Goal: Information Seeking & Learning: Learn about a topic

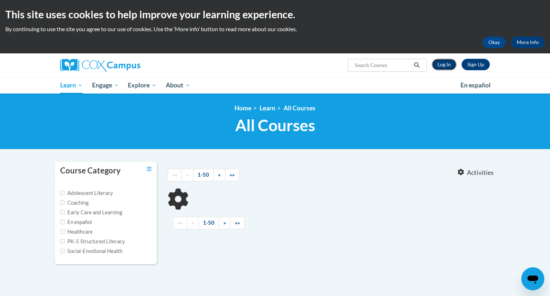
click at [447, 66] on link "Log In" at bounding box center [444, 64] width 25 height 11
type input "evaluatoin"
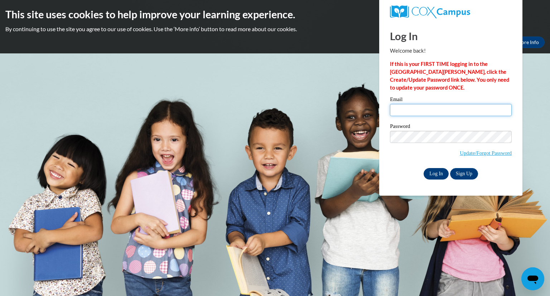
type input "Jkangas5@comcast.net"
click at [437, 170] on input "Log In" at bounding box center [435, 173] width 25 height 11
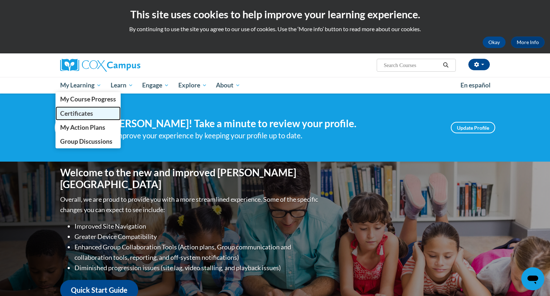
click at [70, 112] on span "Certificates" at bounding box center [76, 114] width 33 height 8
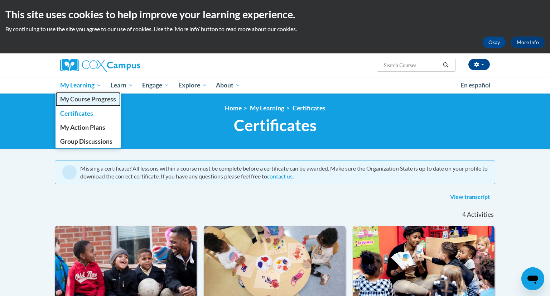
click at [83, 101] on span "My Course Progress" at bounding box center [88, 99] width 56 height 8
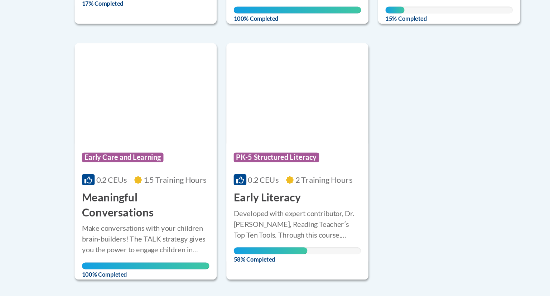
scroll to position [460, 0]
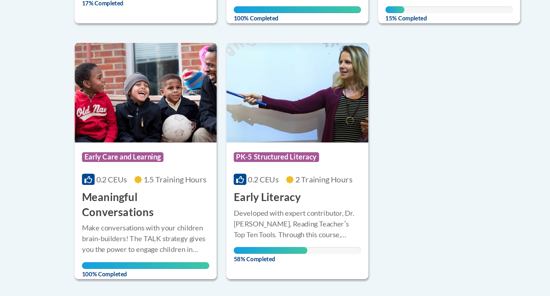
click at [191, 232] on div "Developed with expert contributor, Dr. [PERSON_NAME], Reading Teacherʹs Top Ten…" at bounding box center [217, 243] width 93 height 24
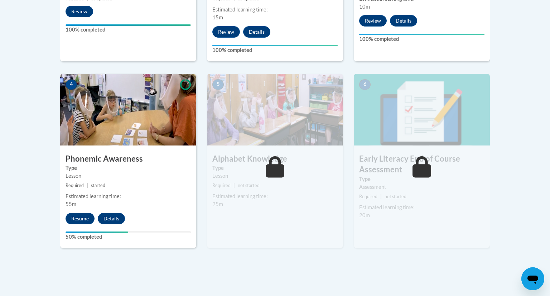
scroll to position [365, 0]
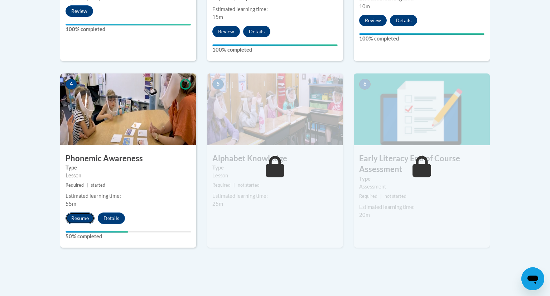
click at [89, 216] on button "Resume" at bounding box center [79, 217] width 29 height 11
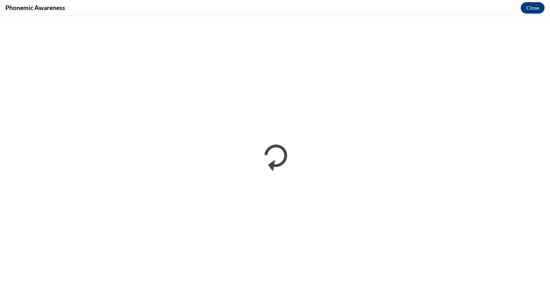
scroll to position [0, 0]
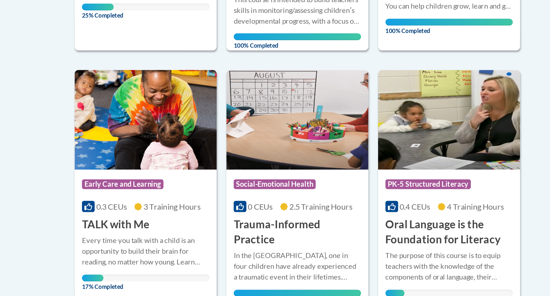
scroll to position [325, 0]
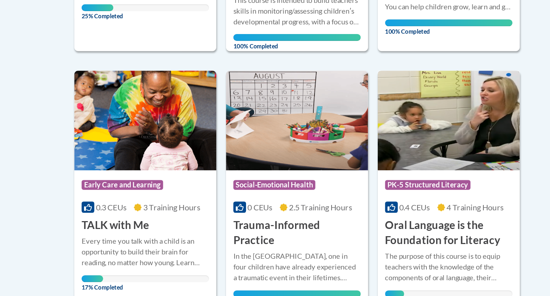
click at [318, 165] on div "Course Category: PK-5 Structured Literacy 0.4 CEUs 4 Training Hours COURSE Oral…" at bounding box center [329, 159] width 104 height 57
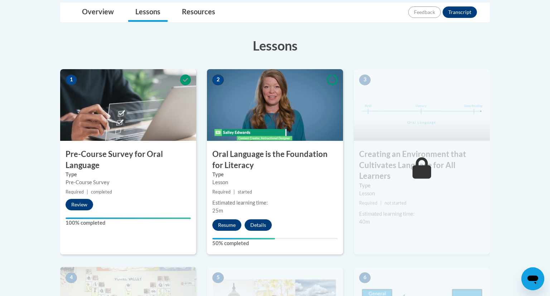
scroll to position [175, 0]
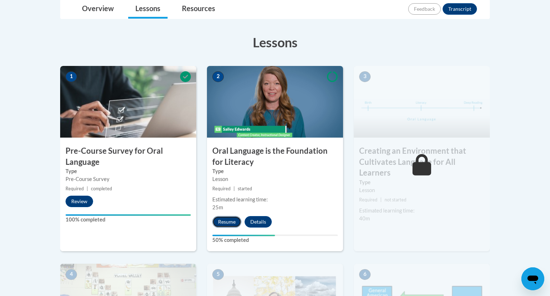
click at [221, 220] on button "Resume" at bounding box center [226, 221] width 29 height 11
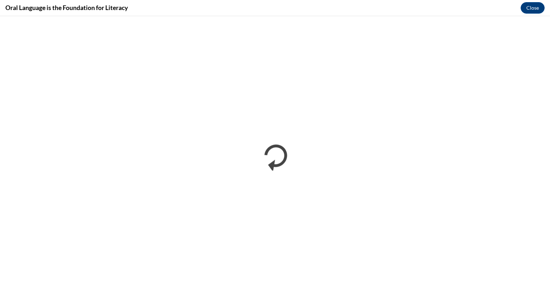
scroll to position [0, 0]
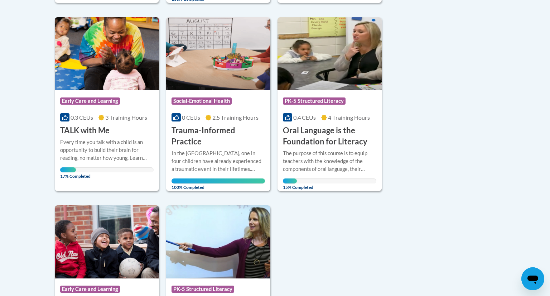
scroll to position [363, 0]
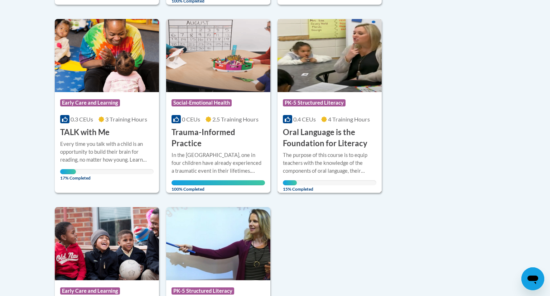
click at [312, 73] on img at bounding box center [329, 55] width 104 height 73
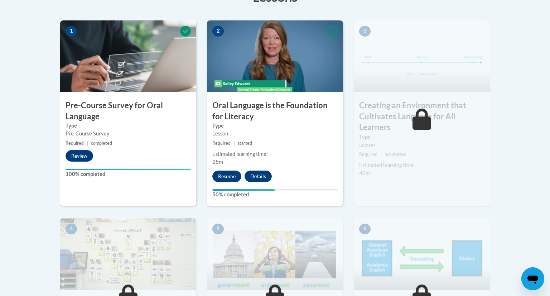
scroll to position [212, 0]
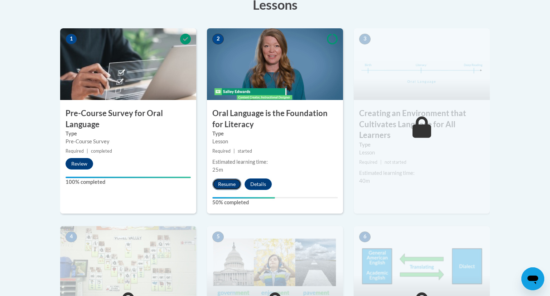
click at [224, 179] on button "Resume" at bounding box center [226, 183] width 29 height 11
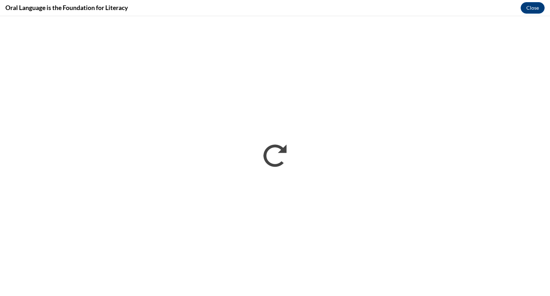
scroll to position [0, 0]
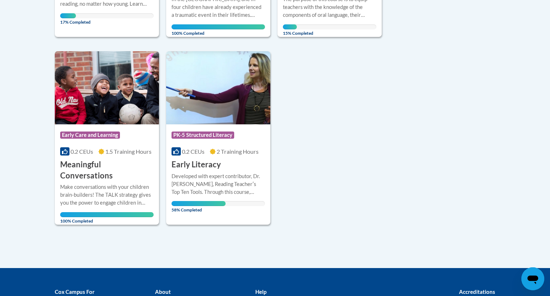
scroll to position [519, 0]
click at [222, 121] on img at bounding box center [218, 88] width 104 height 73
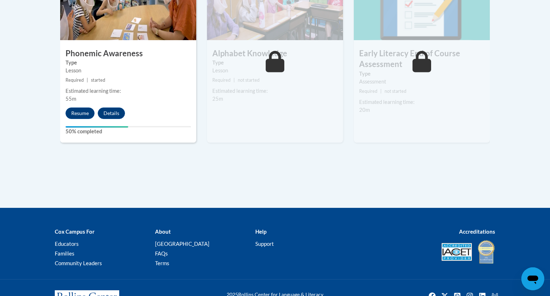
scroll to position [471, 0]
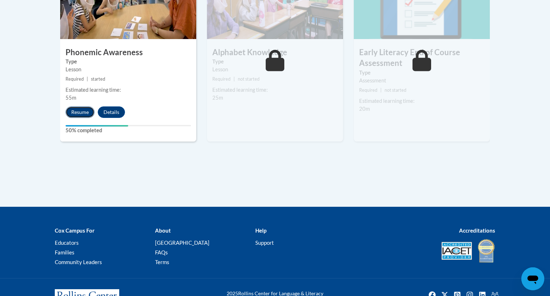
click at [83, 110] on button "Resume" at bounding box center [79, 111] width 29 height 11
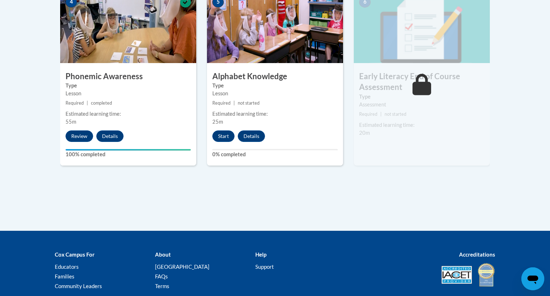
scroll to position [443, 0]
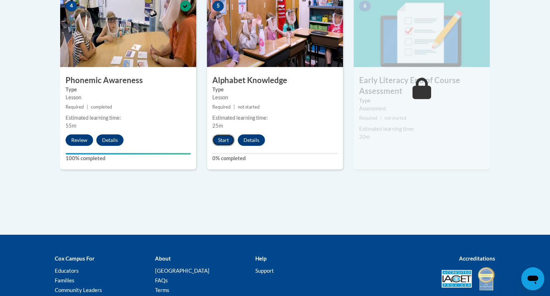
click at [227, 139] on button "Start" at bounding box center [223, 139] width 22 height 11
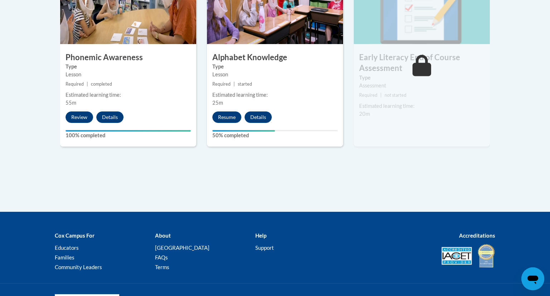
scroll to position [465, 0]
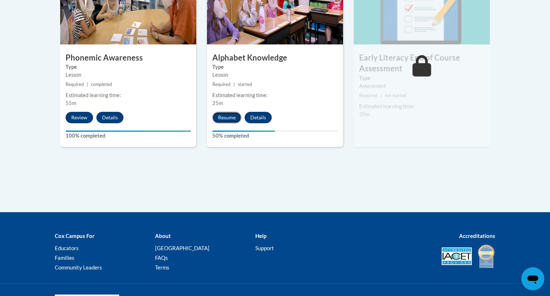
click at [223, 117] on button "Resume" at bounding box center [226, 117] width 29 height 11
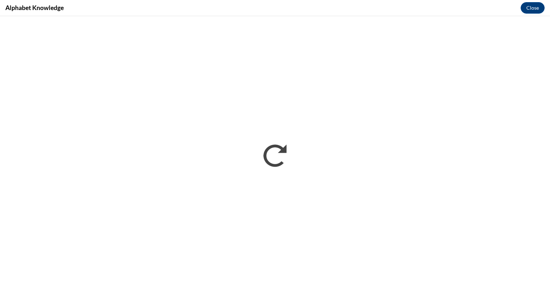
scroll to position [0, 0]
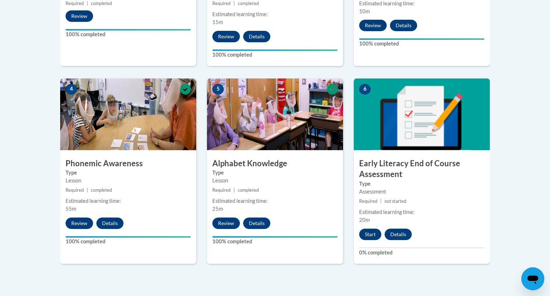
scroll to position [400, 0]
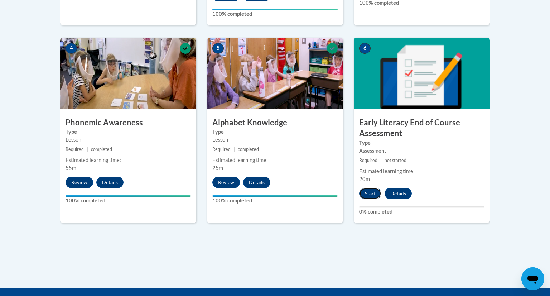
click at [365, 197] on button "Start" at bounding box center [370, 193] width 22 height 11
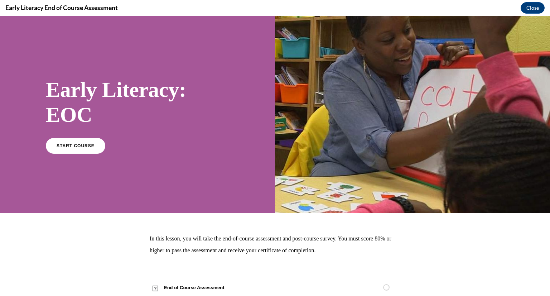
scroll to position [0, 0]
click at [67, 142] on link "START COURSE" at bounding box center [75, 145] width 62 height 16
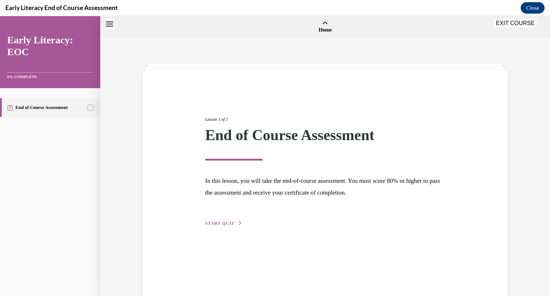
scroll to position [22, 0]
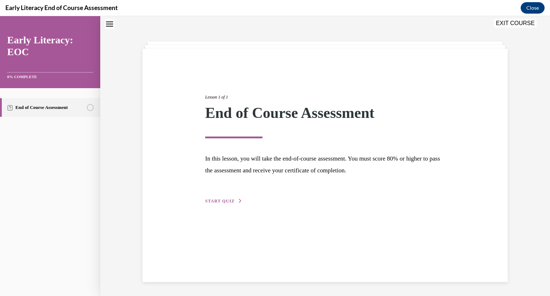
click at [221, 203] on button "START QUIZ" at bounding box center [223, 201] width 37 height 6
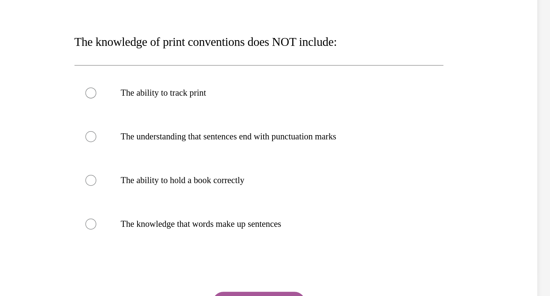
scroll to position [45, 0]
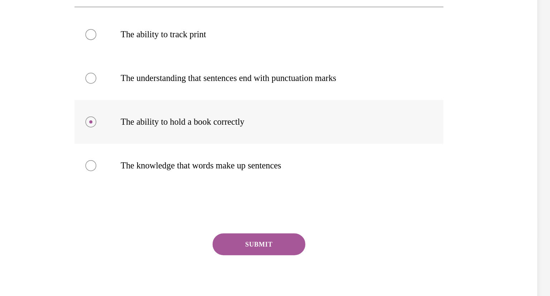
scroll to position [82, 0]
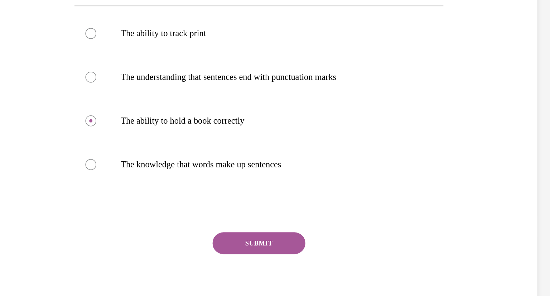
click at [94, 127] on button "SUBMIT" at bounding box center [88, 129] width 61 height 14
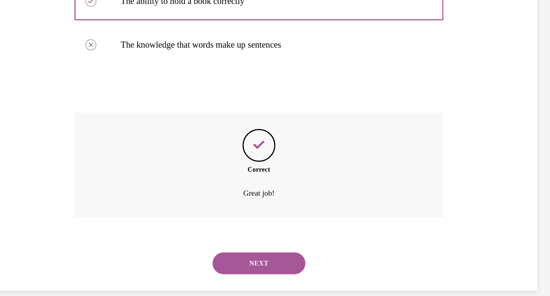
scroll to position [400, 0]
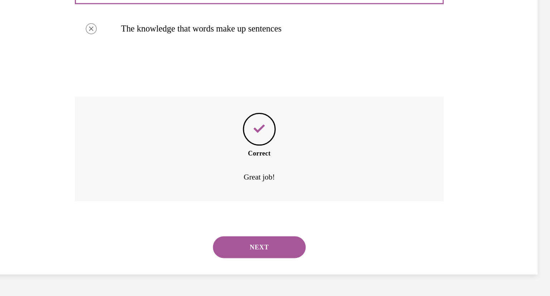
click at [95, 113] on button "NEXT" at bounding box center [89, 117] width 61 height 14
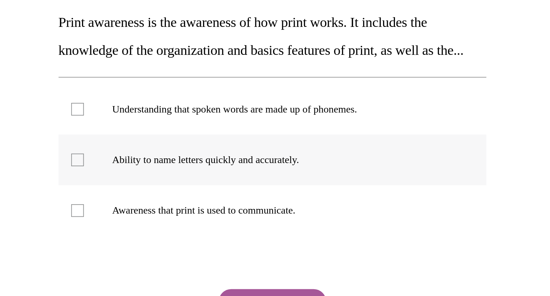
scroll to position [20, 0]
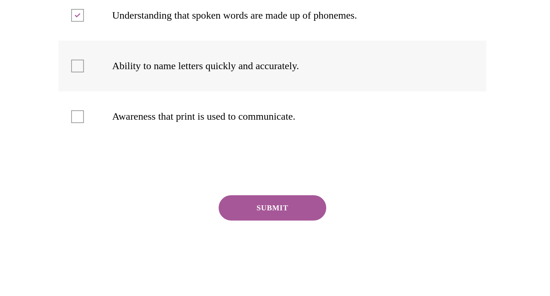
scroll to position [86, 0]
click at [24, 46] on button "SUBMIT" at bounding box center [22, 44] width 61 height 14
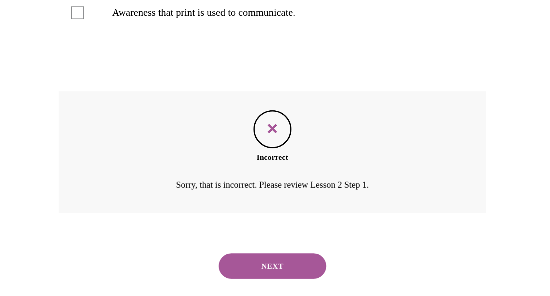
scroll to position [400, 0]
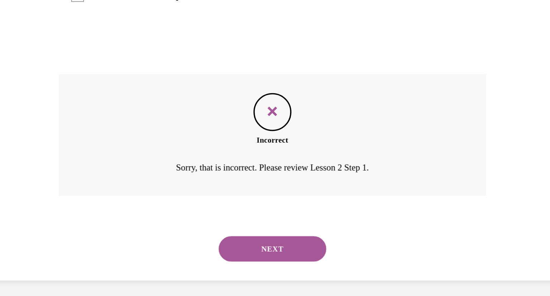
click at [19, 63] on button "NEXT" at bounding box center [22, 59] width 61 height 14
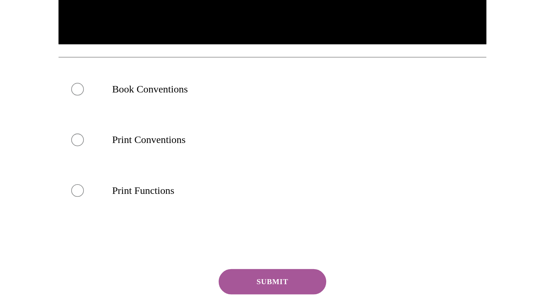
scroll to position [0, 0]
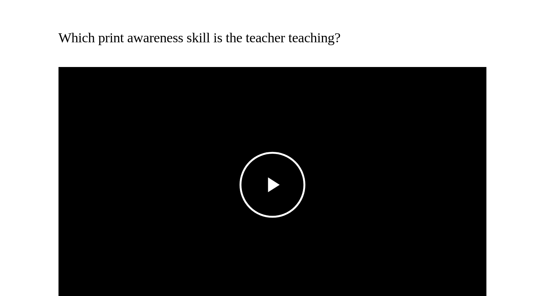
click at [23, 23] on span "Video player" at bounding box center [23, 23] width 0 height 0
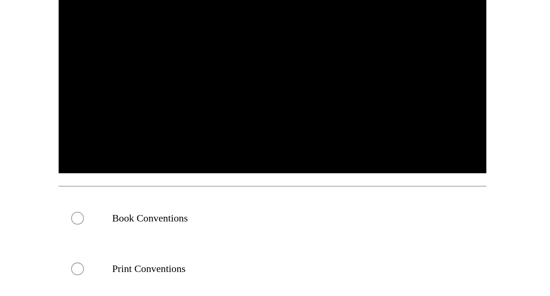
scroll to position [74, 0]
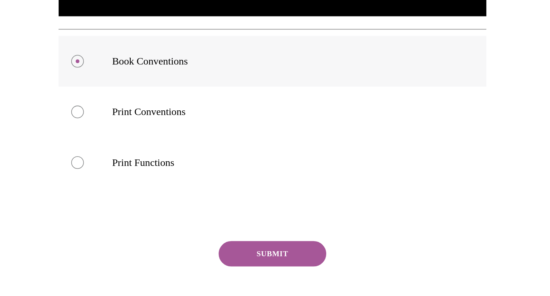
scroll to position [168, 0]
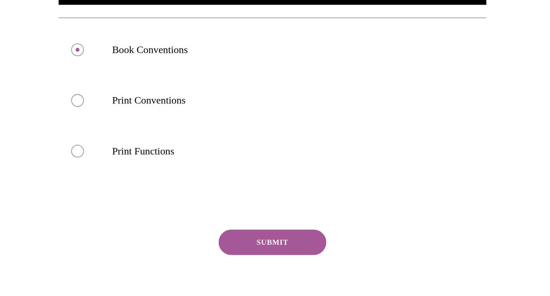
click at [33, 60] on button "SUBMIT" at bounding box center [22, 55] width 61 height 14
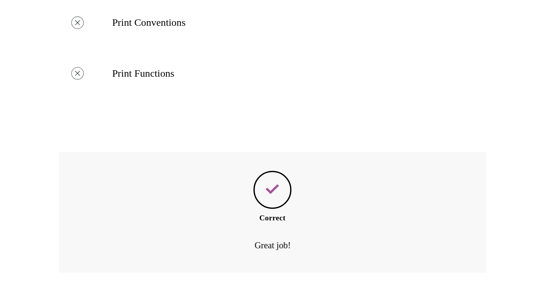
scroll to position [256, 0]
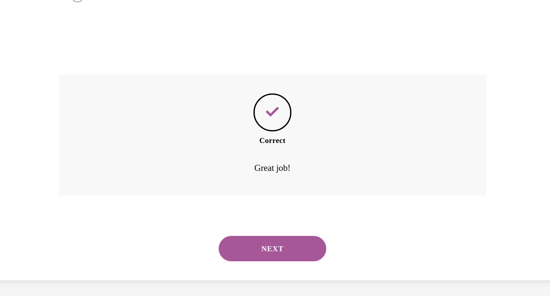
click at [33, 60] on button "NEXT" at bounding box center [22, 59] width 61 height 14
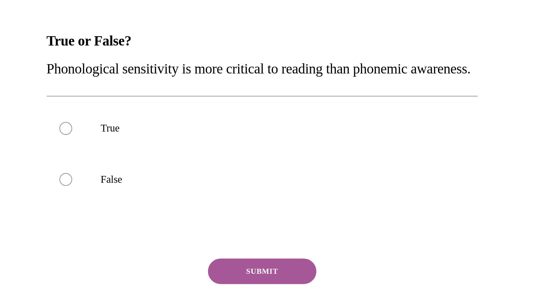
scroll to position [400, 0]
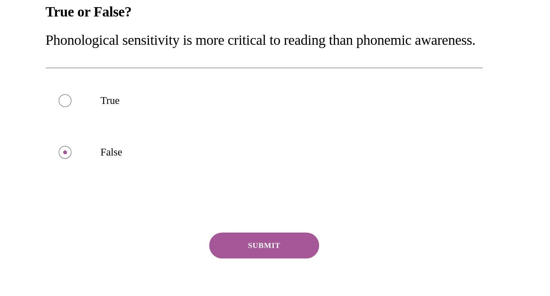
click at [0, 69] on button "SUBMIT" at bounding box center [2, 73] width 61 height 14
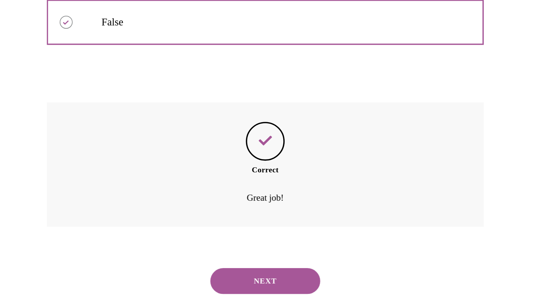
scroll to position [400, 0]
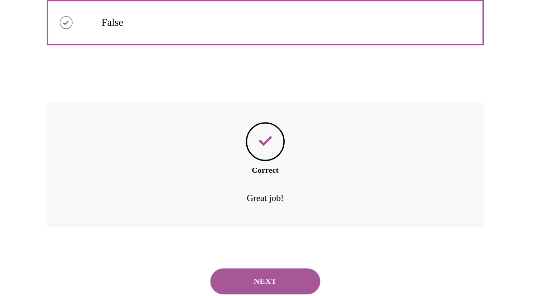
click at [0, 86] on button "NEXT" at bounding box center [3, 82] width 61 height 14
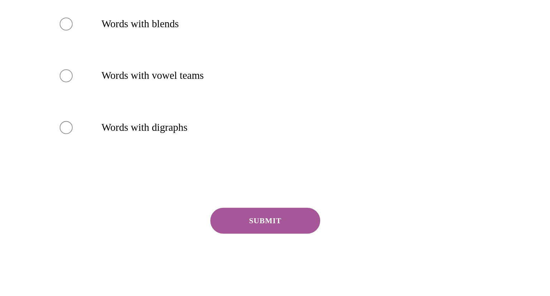
scroll to position [0, 0]
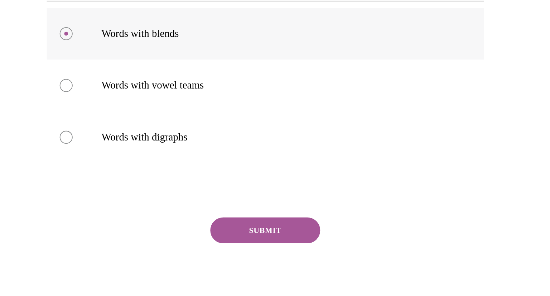
scroll to position [55, 0]
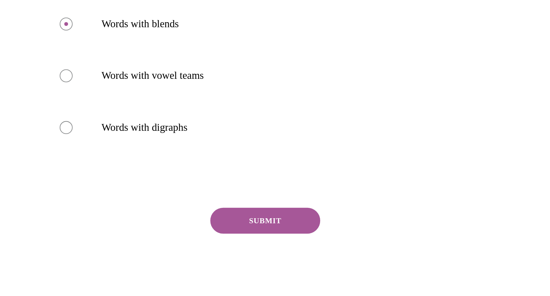
click at [0, 45] on button "SUBMIT" at bounding box center [3, 49] width 61 height 14
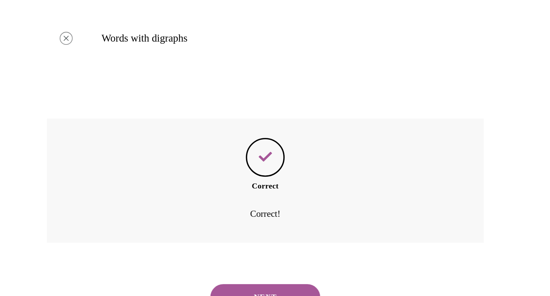
scroll to position [113, 0]
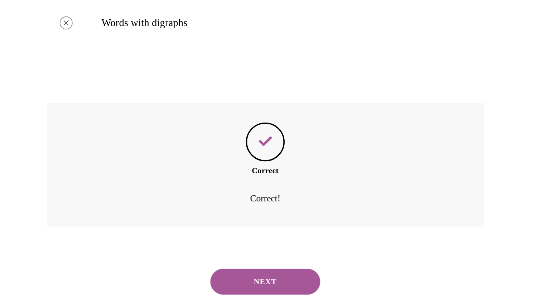
click at [0, 80] on button "NEXT" at bounding box center [3, 82] width 61 height 14
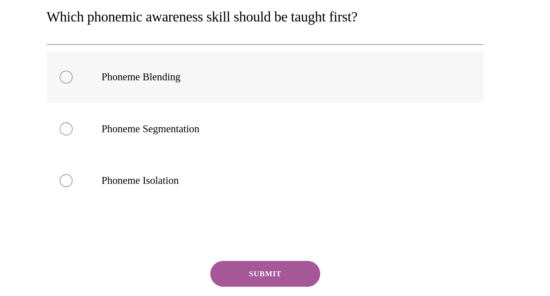
scroll to position [29, 0]
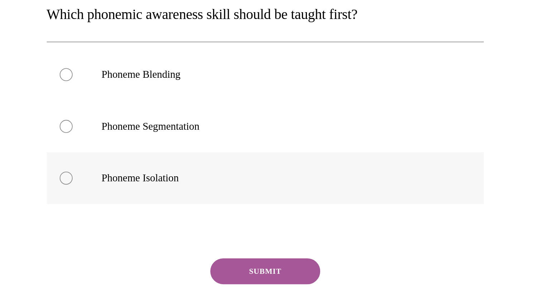
click at [0, 76] on button "SUBMIT" at bounding box center [3, 76] width 61 height 14
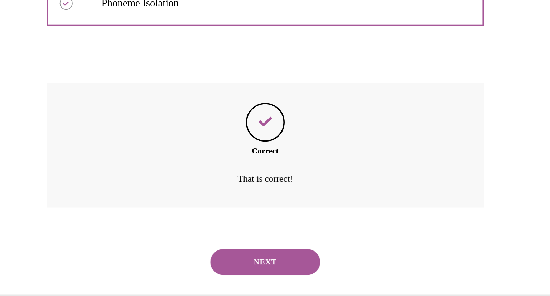
scroll to position [400, 0]
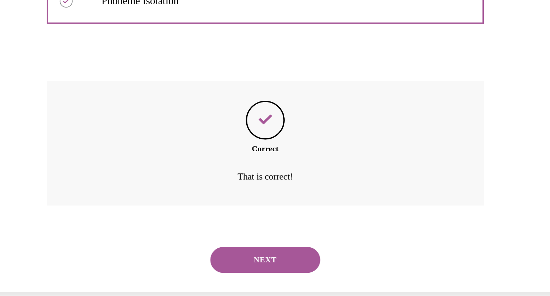
click at [0, 67] on button "NEXT" at bounding box center [3, 60] width 61 height 14
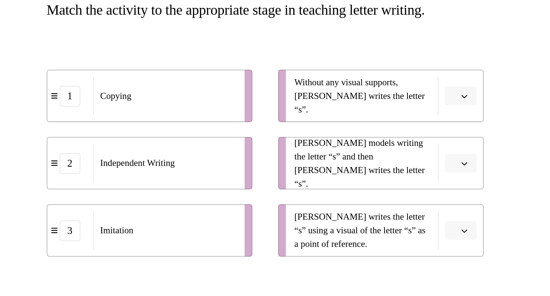
scroll to position [20, 0]
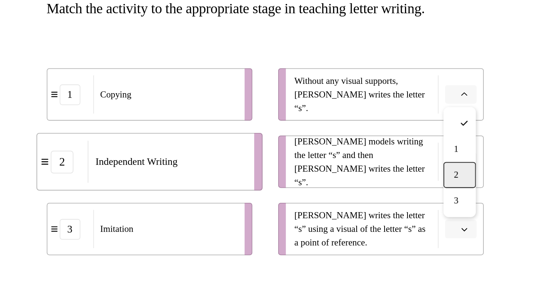
click at [108, 12] on span "2" at bounding box center [109, 14] width 3 height 6
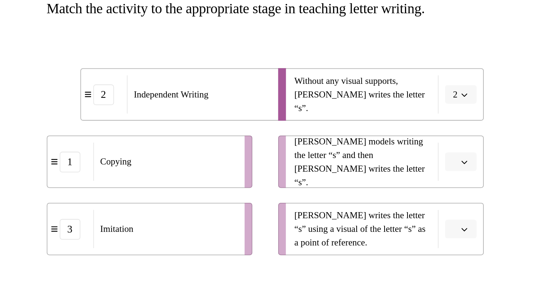
click at [111, 8] on span "button" at bounding box center [113, 6] width 5 height 5
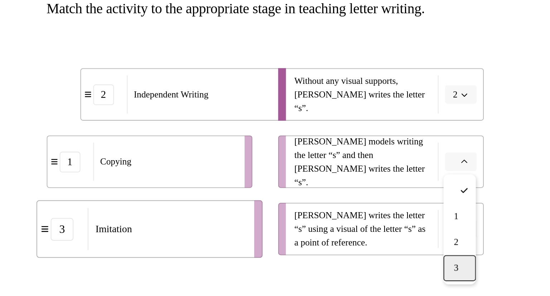
click at [107, 63] on div "3" at bounding box center [111, 65] width 18 height 14
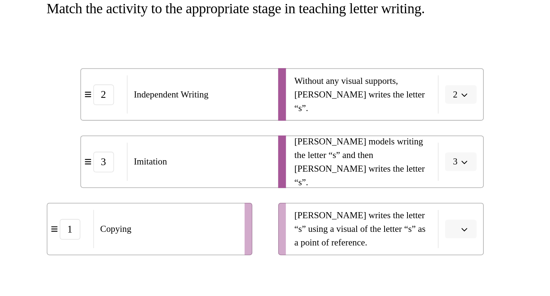
click at [115, 45] on icon "button" at bounding box center [114, 44] width 4 height 4
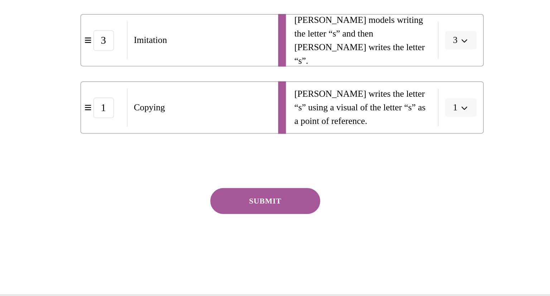
scroll to position [88, 0]
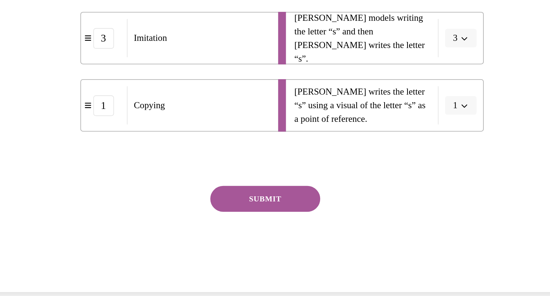
click at [17, 29] on button "SUBMIT" at bounding box center [3, 27] width 61 height 14
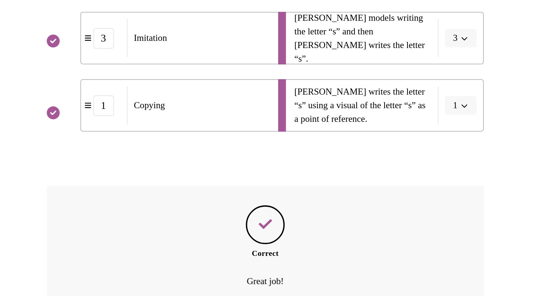
scroll to position [146, 0]
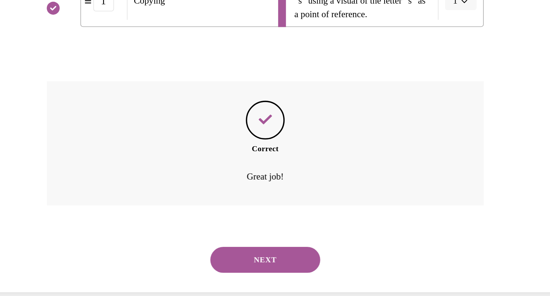
click at [6, 56] on button "NEXT" at bounding box center [3, 60] width 61 height 14
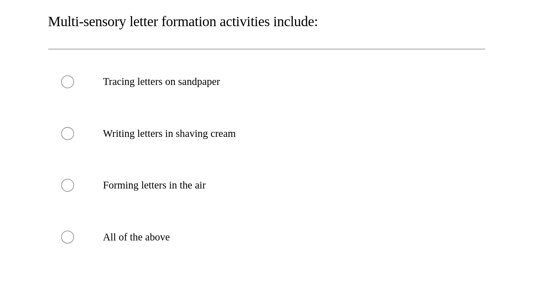
scroll to position [35, 0]
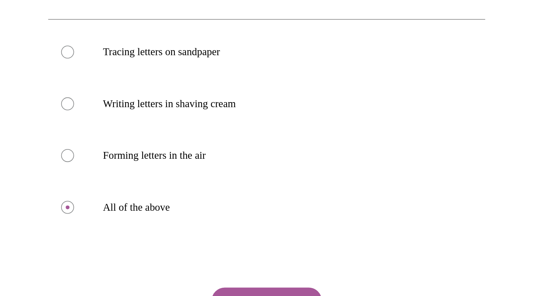
scroll to position [54, 0]
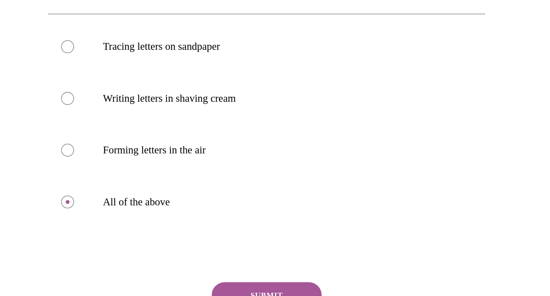
click at [1, 94] on button "SUBMIT" at bounding box center [5, 98] width 61 height 14
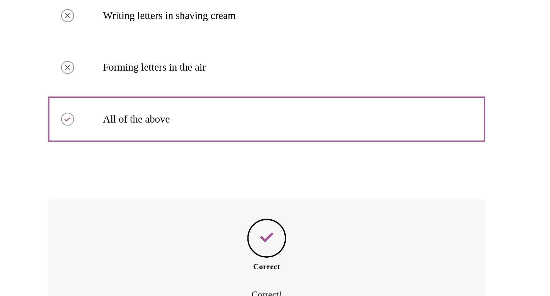
scroll to position [143, 0]
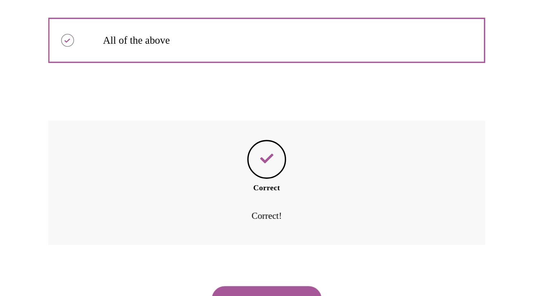
click at [1, 94] on button "NEXT" at bounding box center [5, 100] width 61 height 14
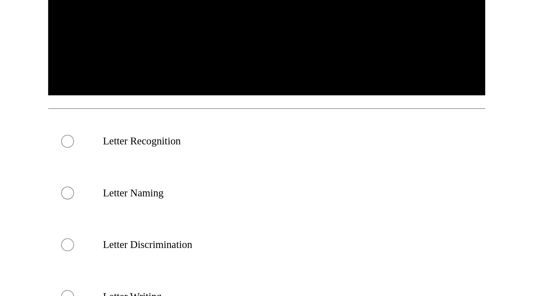
scroll to position [0, 0]
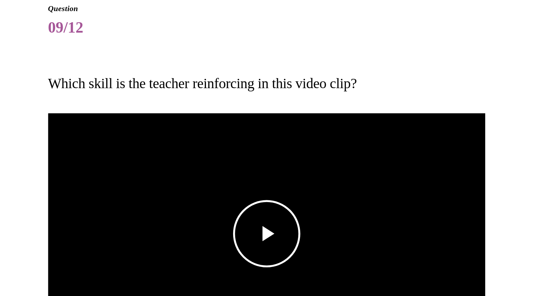
click at [5, 64] on span "Video player" at bounding box center [5, 64] width 0 height 0
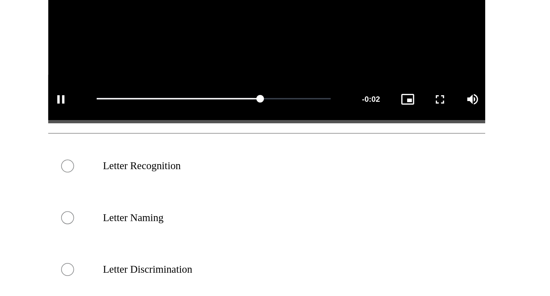
scroll to position [131, 0]
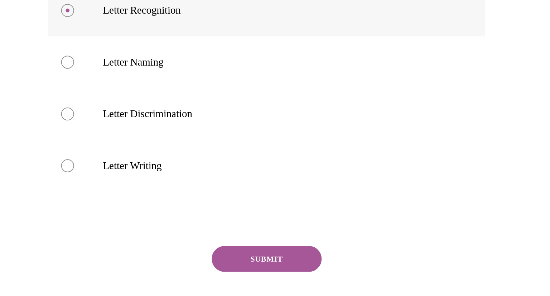
scroll to position [219, 0]
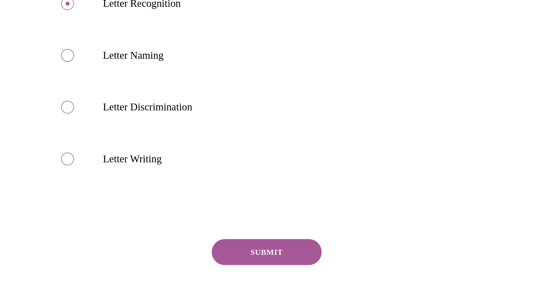
click at [5, 74] on button "SUBMIT" at bounding box center [5, 74] width 61 height 14
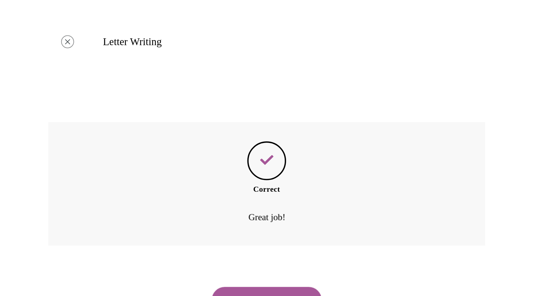
scroll to position [285, 0]
click at [1, 94] on button "NEXT" at bounding box center [5, 100] width 61 height 14
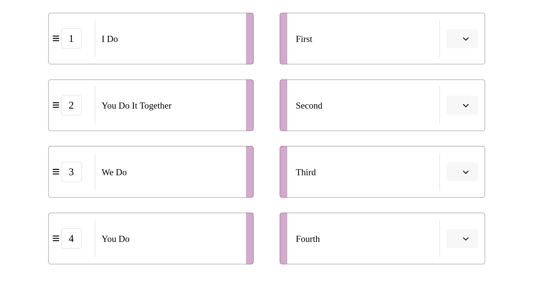
scroll to position [73, 0]
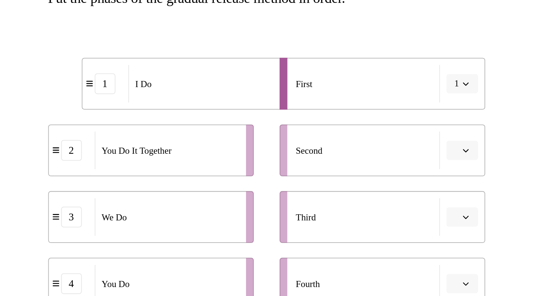
scroll to position [58, 0]
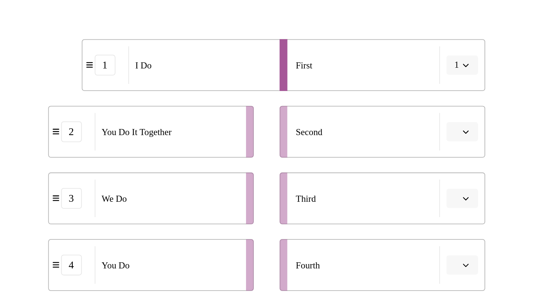
click at [117, 8] on icon "button" at bounding box center [115, 7] width 4 height 4
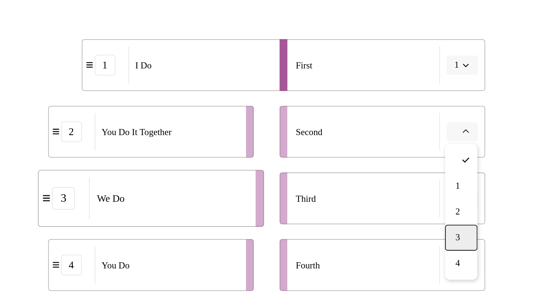
click at [115, 67] on div "3" at bounding box center [113, 66] width 18 height 14
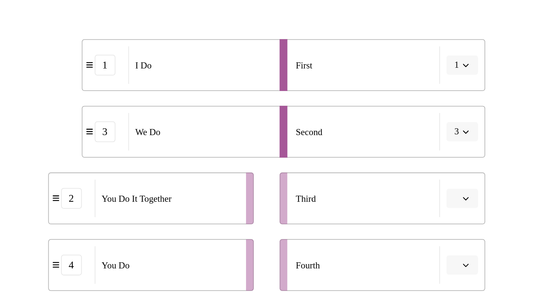
click at [115, 42] on span "button" at bounding box center [115, 44] width 5 height 5
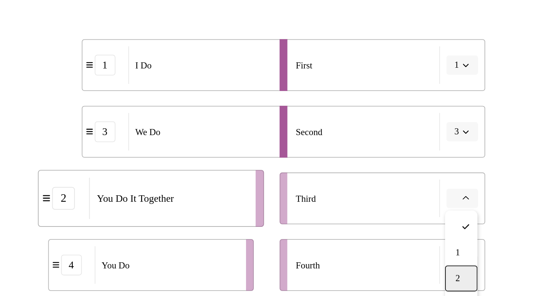
click at [112, 89] on span "2" at bounding box center [111, 89] width 3 height 6
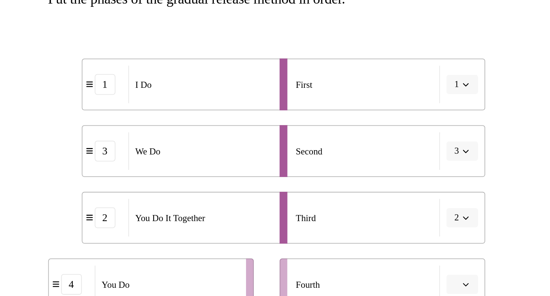
scroll to position [48, 0]
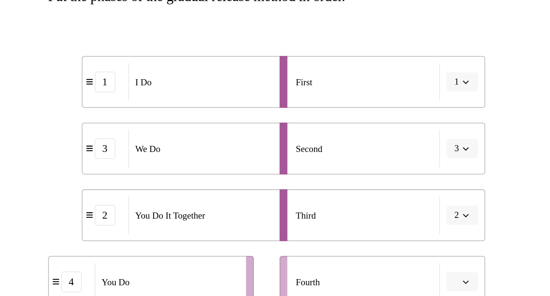
click at [112, 89] on button "button" at bounding box center [114, 90] width 18 height 11
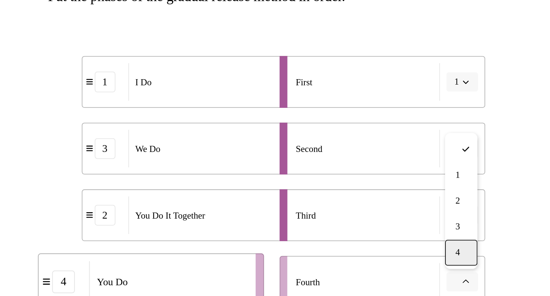
click at [109, 73] on div "4" at bounding box center [113, 74] width 18 height 14
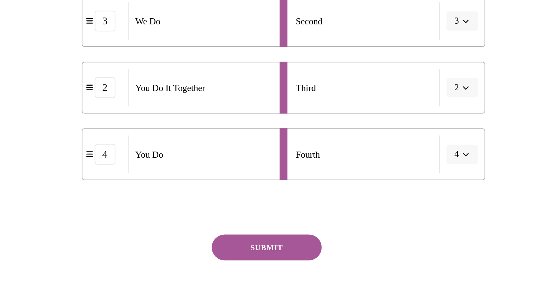
scroll to position [124, 0]
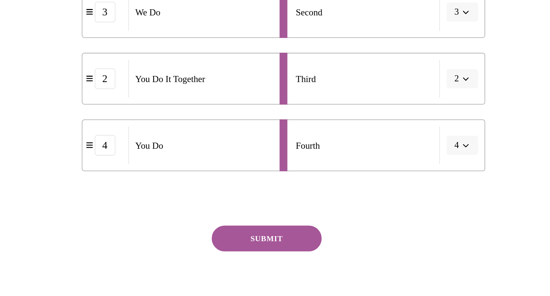
click at [0, 67] on button "SUBMIT" at bounding box center [5, 66] width 61 height 14
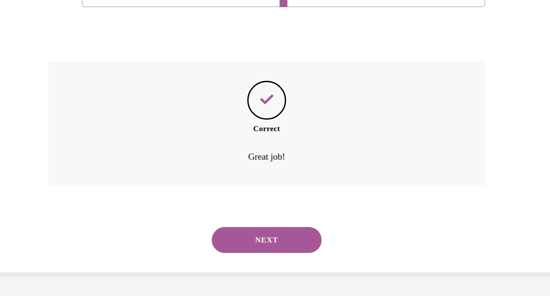
scroll to position [400, 0]
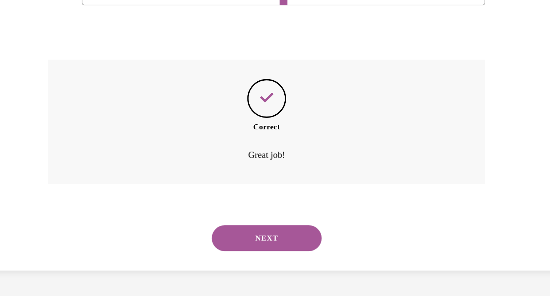
click at [0, 44] on button "NEXT" at bounding box center [5, 38] width 61 height 14
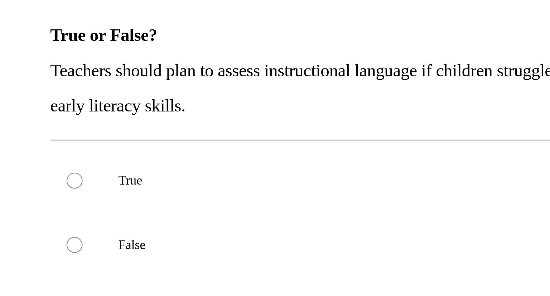
scroll to position [35, 0]
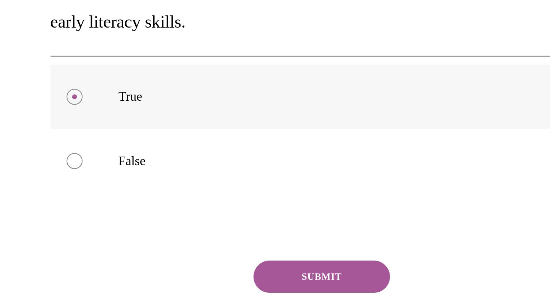
scroll to position [400, 0]
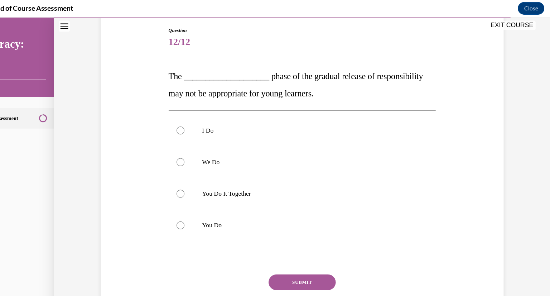
scroll to position [74, 0]
click at [160, 203] on div at bounding box center [158, 205] width 7 height 7
click at [263, 260] on button "SUBMIT" at bounding box center [268, 257] width 61 height 14
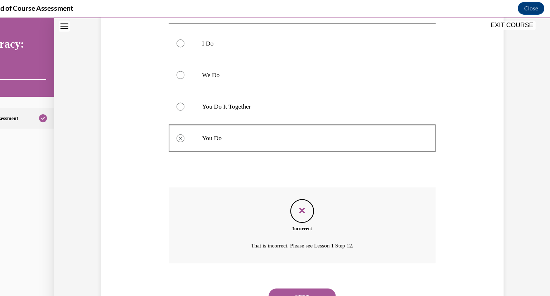
scroll to position [159, 0]
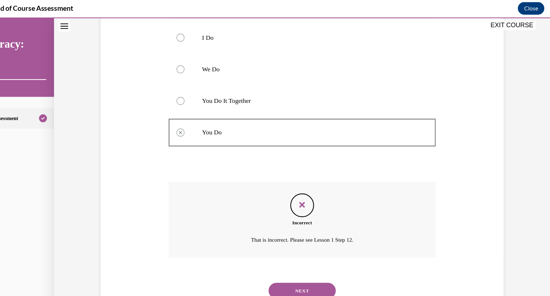
click at [260, 263] on button "NEXT" at bounding box center [268, 264] width 61 height 14
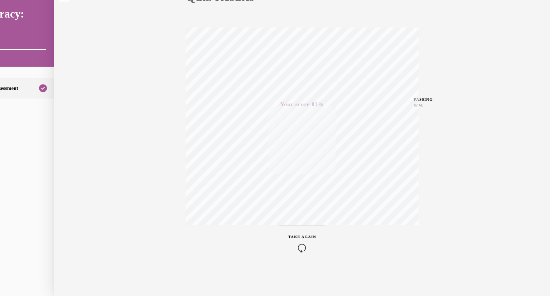
scroll to position [400, 0]
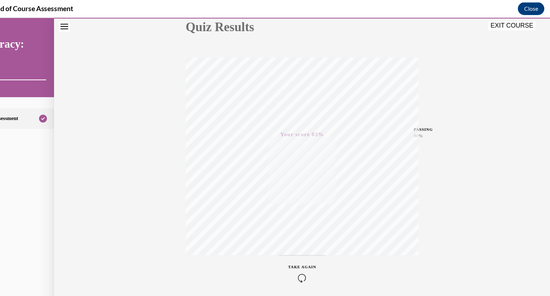
click at [455, 25] on button "EXIT COURSE" at bounding box center [458, 24] width 43 height 9
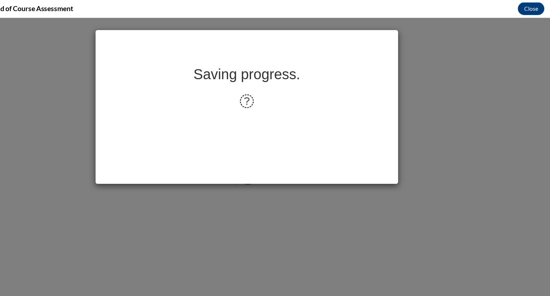
scroll to position [0, 0]
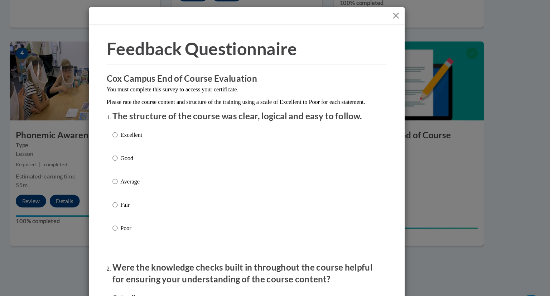
click at [154, 168] on input "Average" at bounding box center [155, 164] width 5 height 8
radio input "true"
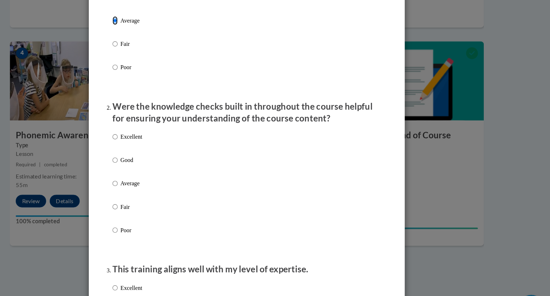
scroll to position [144, 0]
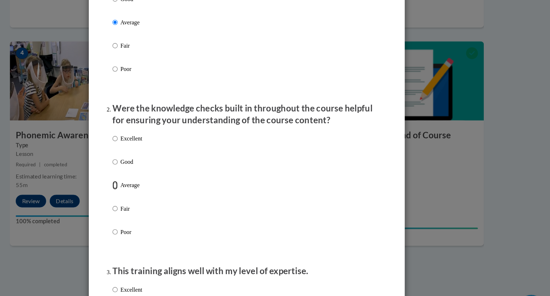
click at [154, 172] on input "Average" at bounding box center [155, 168] width 5 height 8
radio input "true"
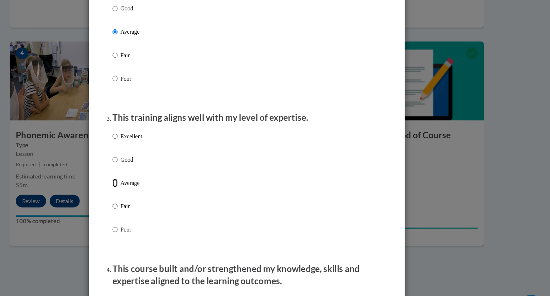
click at [154, 170] on input "Average" at bounding box center [155, 166] width 5 height 8
radio input "true"
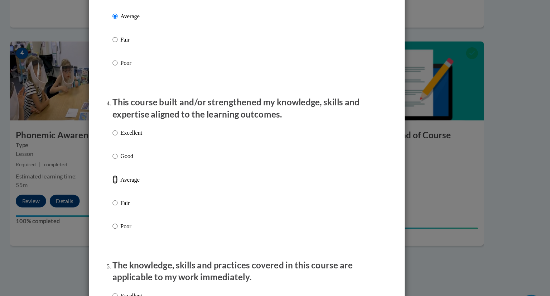
click at [154, 166] on input "Average" at bounding box center [155, 163] width 5 height 8
radio input "true"
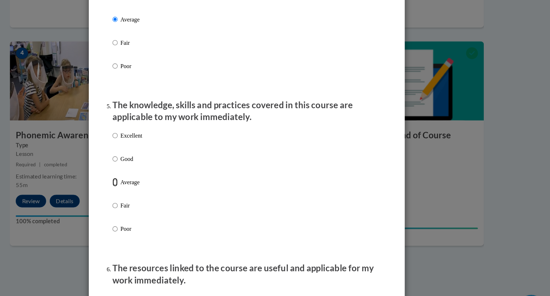
click at [154, 169] on input "Average" at bounding box center [155, 165] width 5 height 8
radio input "true"
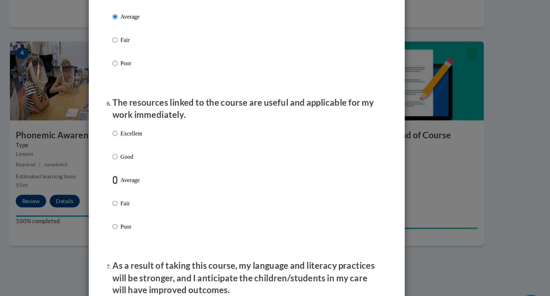
click at [154, 167] on input "Average" at bounding box center [155, 163] width 5 height 8
radio input "true"
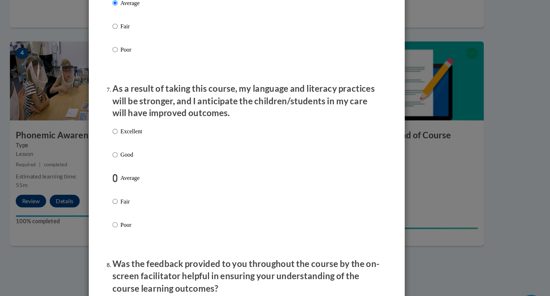
click at [154, 165] on input "Average" at bounding box center [155, 161] width 5 height 8
radio input "true"
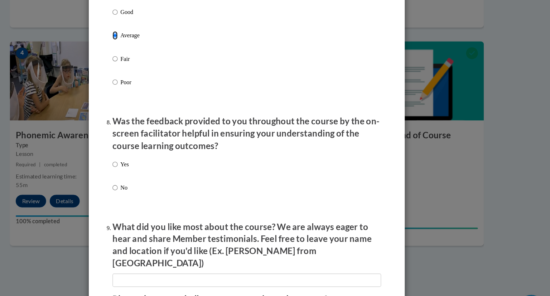
scroll to position [1018, 0]
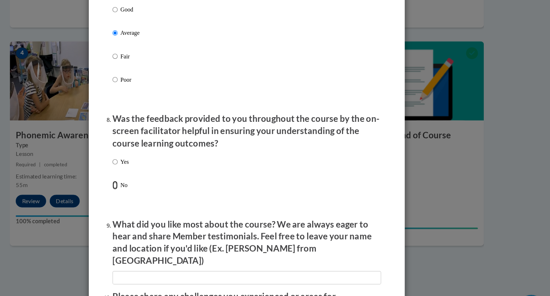
click at [154, 171] on input "No" at bounding box center [155, 168] width 5 height 8
radio input "true"
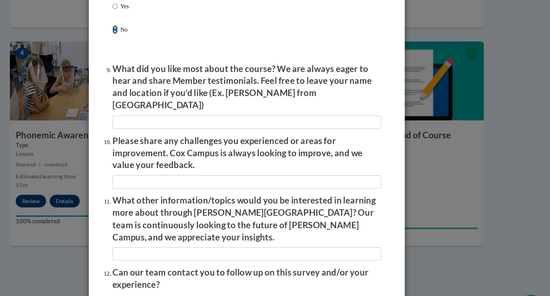
scroll to position [1195, 0]
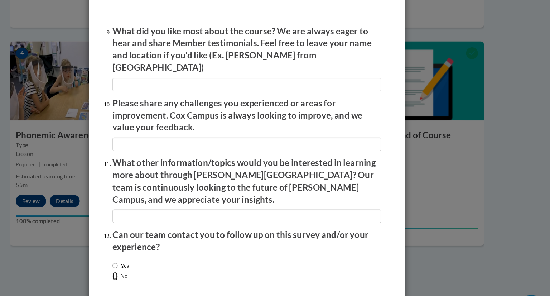
click at [154, 246] on input "No" at bounding box center [155, 250] width 5 height 8
radio input "true"
click at [374, 274] on input "Submit feedback" at bounding box center [379, 279] width 45 height 11
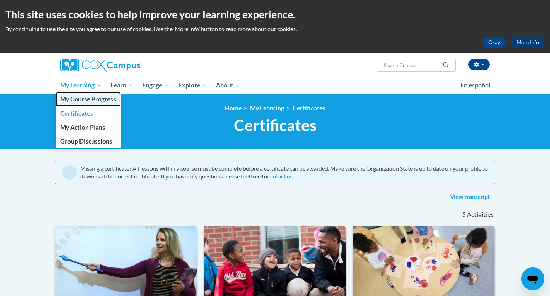
click at [77, 102] on span "My Course Progress" at bounding box center [88, 99] width 56 height 8
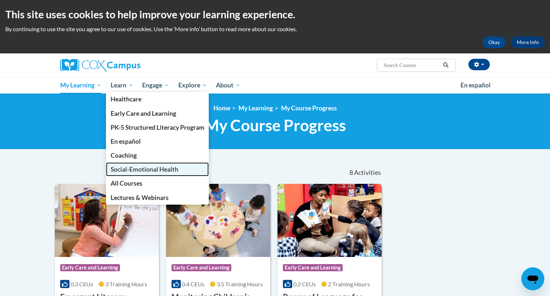
click at [130, 171] on span "Social-Emotional Health" at bounding box center [145, 169] width 68 height 8
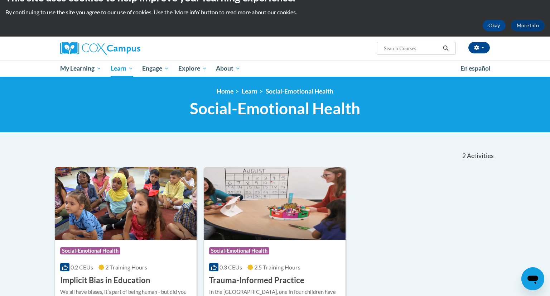
scroll to position [13, 0]
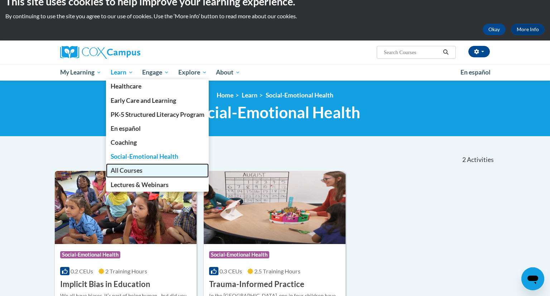
click at [127, 171] on span "All Courses" at bounding box center [127, 170] width 32 height 8
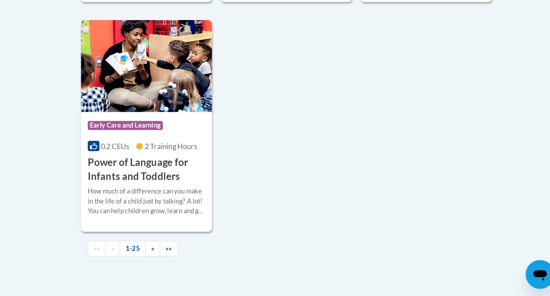
scroll to position [1640, 0]
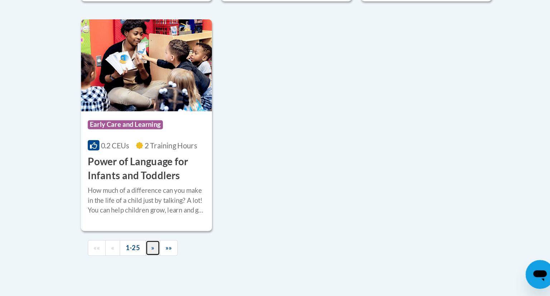
click at [223, 260] on span "»" at bounding box center [224, 257] width 3 height 6
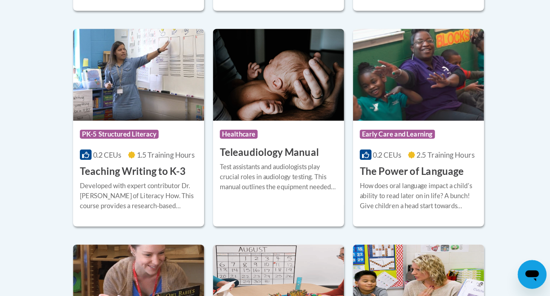
scroll to position [1030, 0]
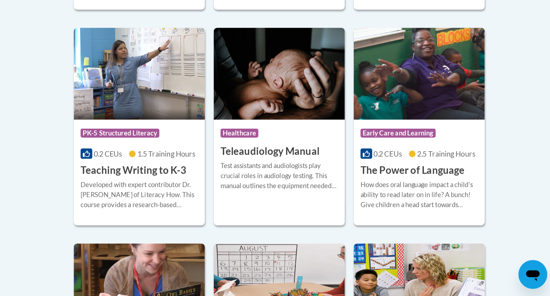
click at [433, 190] on h3 "The Power of Language" at bounding box center [436, 195] width 83 height 11
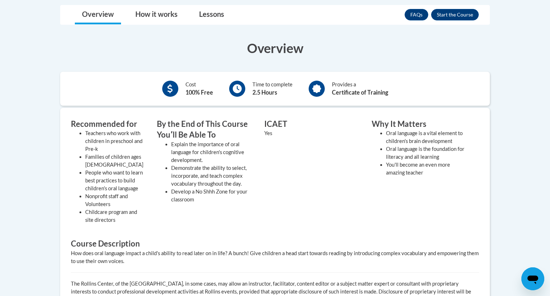
scroll to position [193, 0]
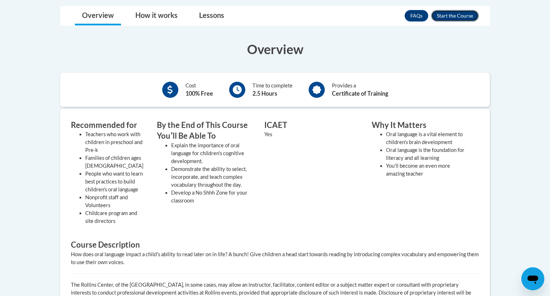
click at [447, 14] on button "Enroll" at bounding box center [455, 15] width 48 height 11
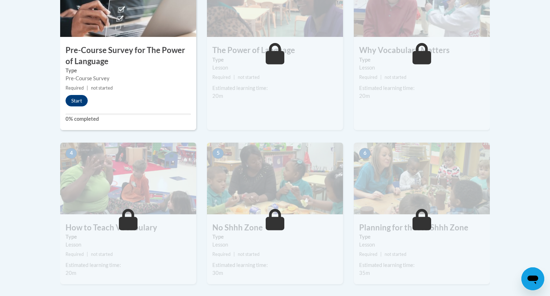
scroll to position [278, 0]
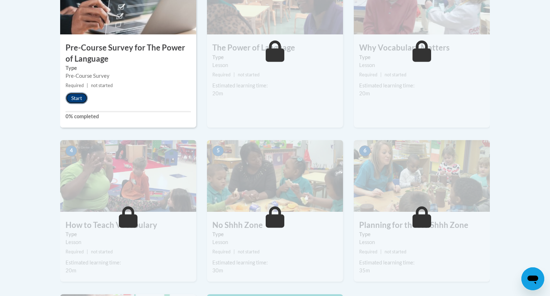
click at [76, 93] on button "Start" at bounding box center [76, 97] width 22 height 11
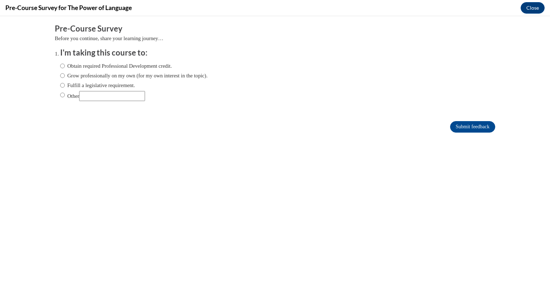
scroll to position [0, 0]
click at [64, 94] on input "Other" at bounding box center [62, 95] width 5 height 8
radio input "true"
click at [455, 128] on input "Submit feedback" at bounding box center [472, 126] width 45 height 11
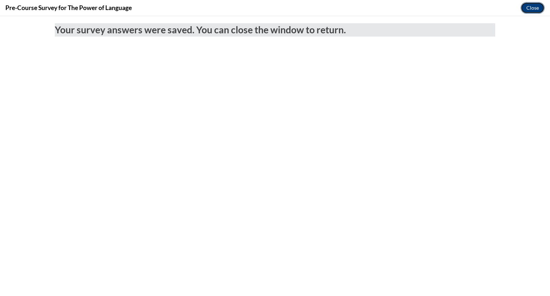
click at [526, 5] on button "Close" at bounding box center [532, 7] width 24 height 11
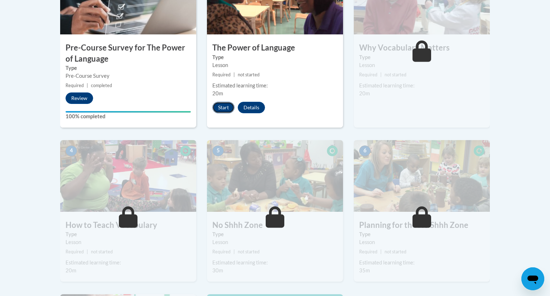
click at [223, 106] on button "Start" at bounding box center [223, 107] width 22 height 11
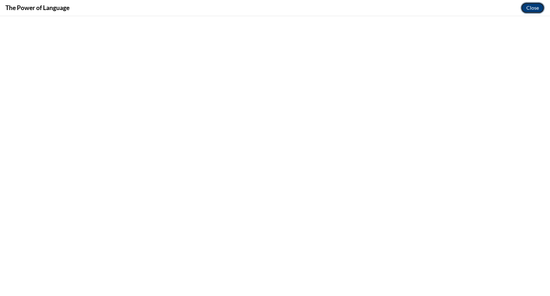
click at [530, 9] on button "Close" at bounding box center [532, 7] width 24 height 11
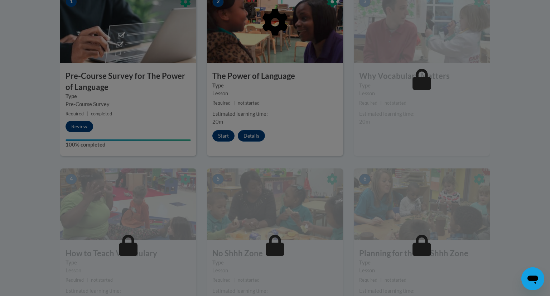
scroll to position [251, 0]
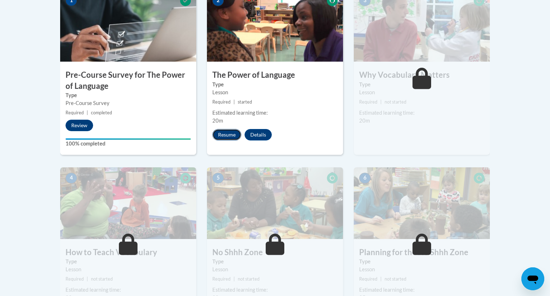
click at [225, 134] on button "Resume" at bounding box center [226, 134] width 29 height 11
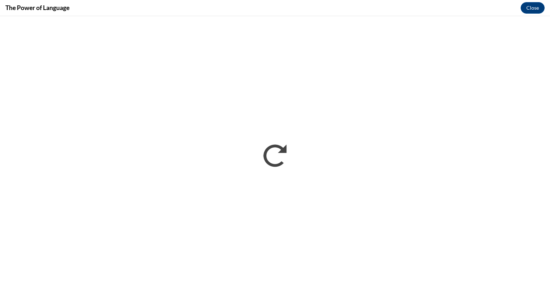
scroll to position [0, 0]
click at [533, 4] on button "Close" at bounding box center [532, 7] width 24 height 11
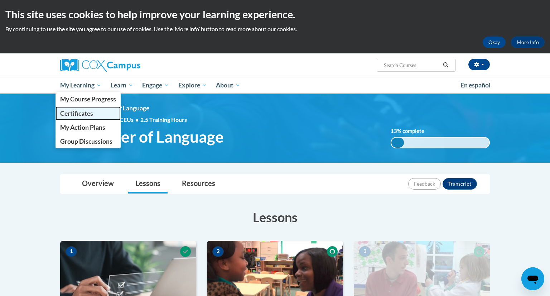
click at [89, 115] on span "Certificates" at bounding box center [76, 114] width 33 height 8
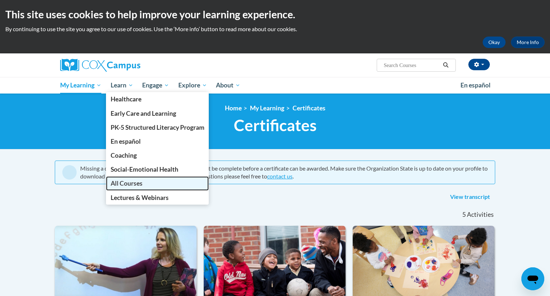
click at [149, 179] on link "All Courses" at bounding box center [157, 183] width 103 height 14
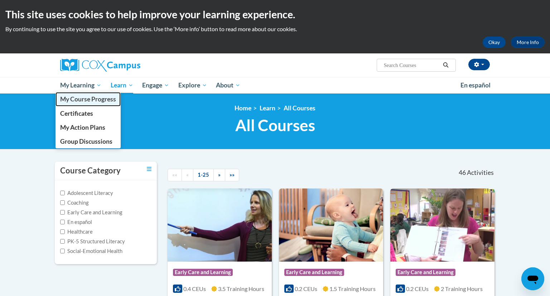
click at [91, 103] on span "My Course Progress" at bounding box center [88, 99] width 56 height 8
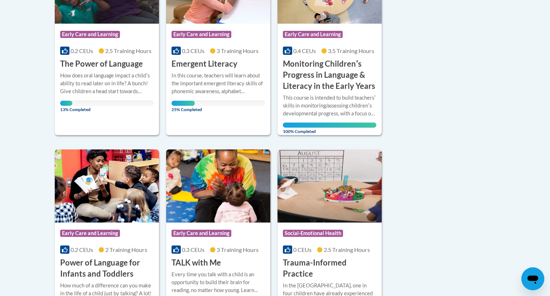
scroll to position [234, 0]
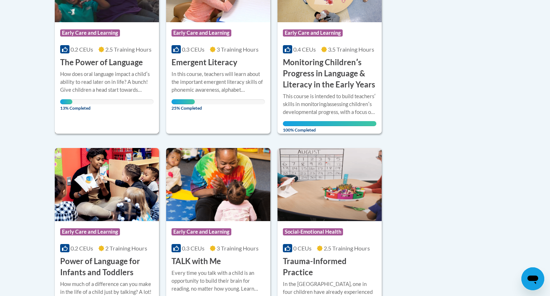
click at [126, 89] on div "How does oral language impact a childʹs ability to read later on in life? A bun…" at bounding box center [106, 82] width 93 height 24
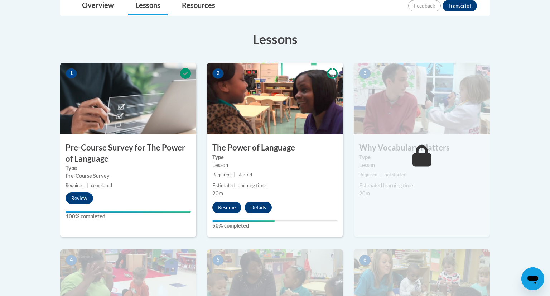
scroll to position [179, 0]
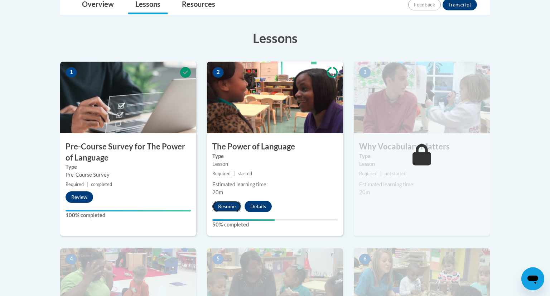
click at [225, 208] on button "Resume" at bounding box center [226, 205] width 29 height 11
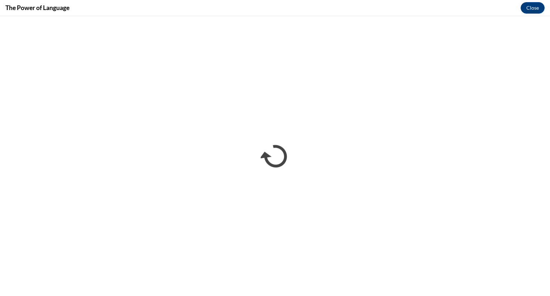
scroll to position [0, 0]
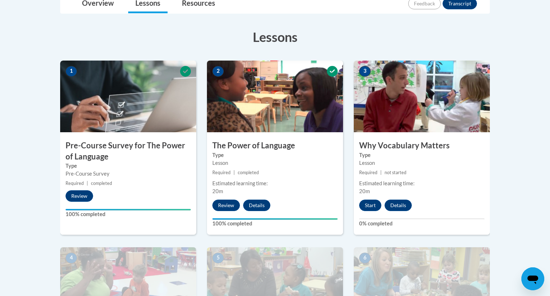
scroll to position [183, 0]
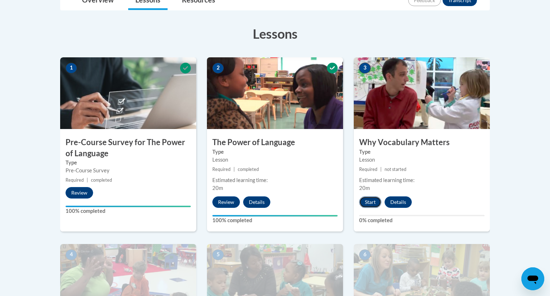
click at [368, 203] on button "Start" at bounding box center [370, 201] width 22 height 11
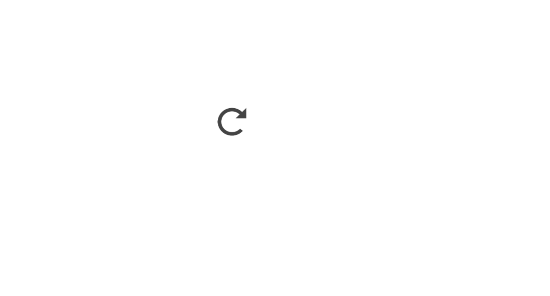
scroll to position [183, 0]
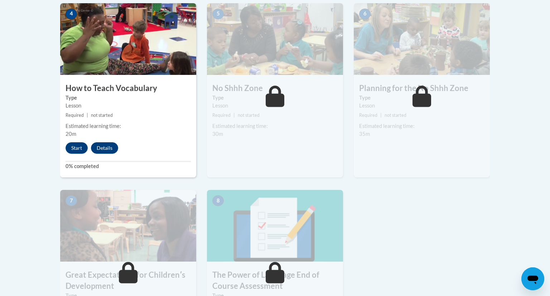
scroll to position [427, 0]
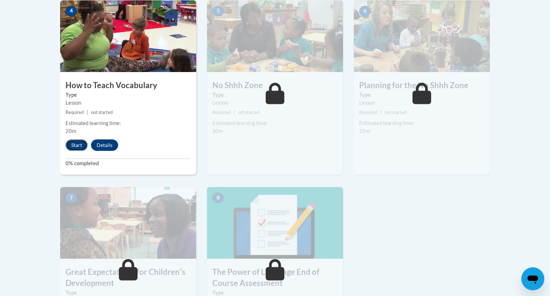
click at [76, 149] on button "Start" at bounding box center [76, 144] width 22 height 11
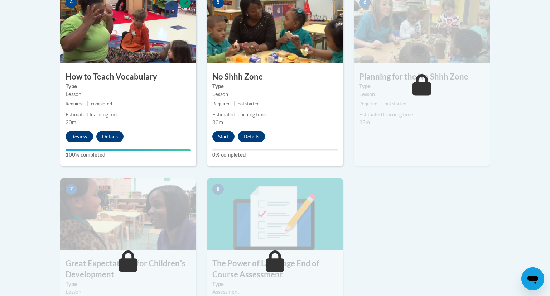
scroll to position [436, 0]
click at [222, 135] on button "Start" at bounding box center [223, 135] width 22 height 11
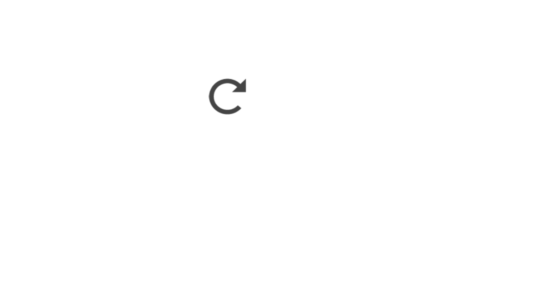
scroll to position [435, 0]
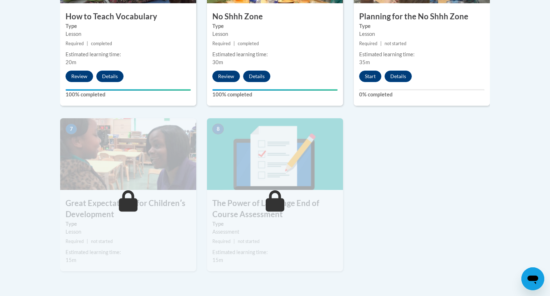
scroll to position [492, 0]
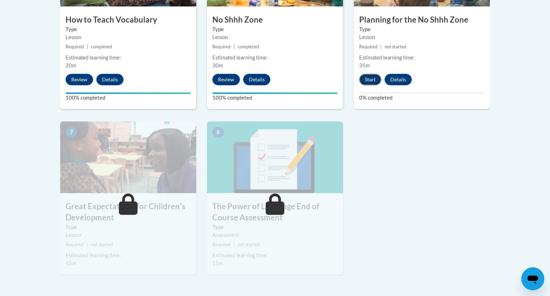
click at [372, 82] on button "Start" at bounding box center [370, 79] width 22 height 11
